Goal: Communication & Community: Answer question/provide support

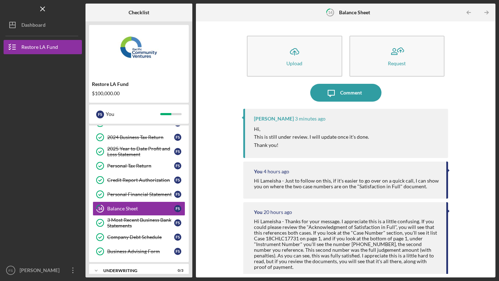
scroll to position [72, 0]
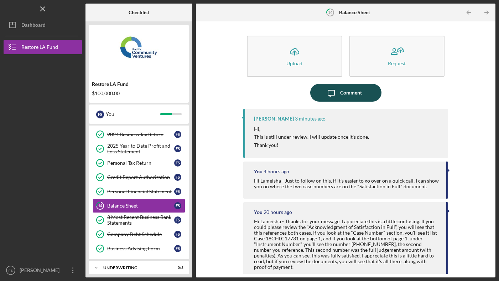
click at [351, 94] on div "Comment" at bounding box center [351, 93] width 22 height 18
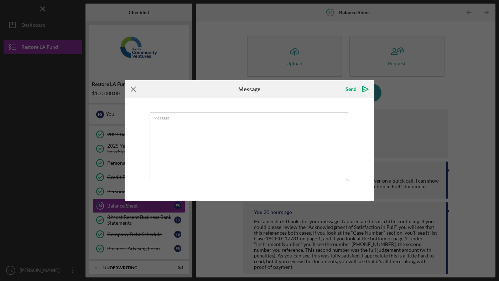
click at [133, 93] on icon "Icon/Menu Close" at bounding box center [134, 89] width 18 height 18
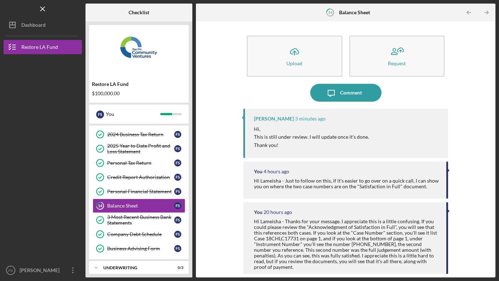
click at [263, 120] on div "[PERSON_NAME]" at bounding box center [274, 119] width 40 height 6
copy div "Lameisha"
click at [354, 94] on div "Comment" at bounding box center [351, 93] width 22 height 18
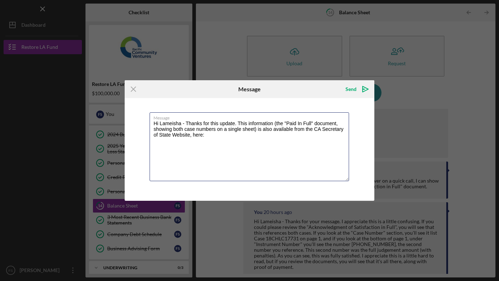
paste textarea "https://bizfileonline.sos.ca.gov/search/ucc?utm_source=chatgpt.com"
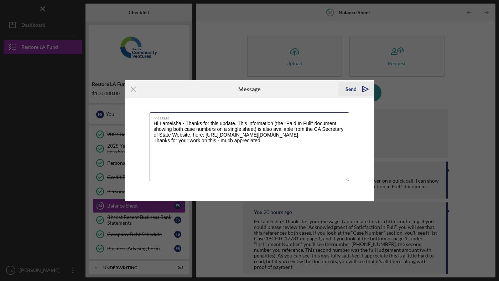
type textarea "Hi Lameisha - Thanks for this update. This information (the "Paid In Full" docu…"
click at [353, 87] on div "Send" at bounding box center [351, 89] width 11 height 14
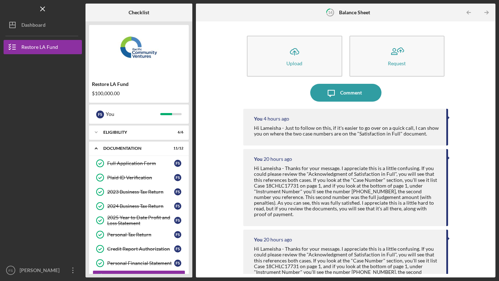
scroll to position [139, 0]
